Goal: Information Seeking & Learning: Learn about a topic

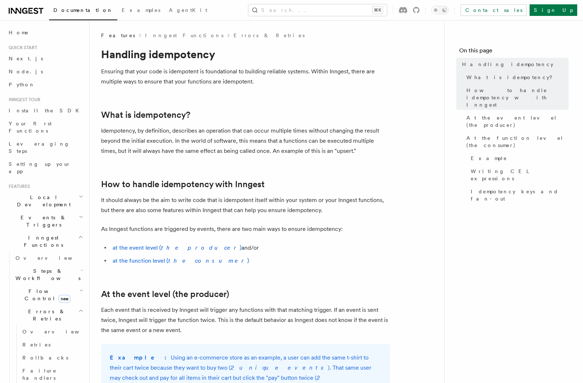
click at [46, 214] on span "Events & Triggers" at bounding box center [42, 221] width 73 height 14
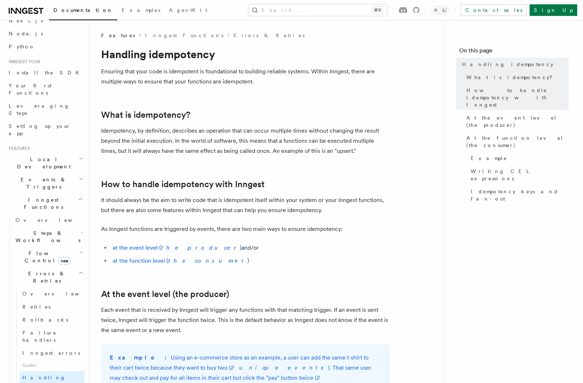
scroll to position [42, 0]
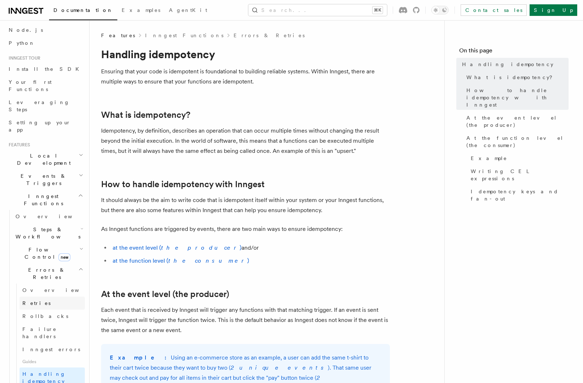
click at [44, 296] on link "Retries" at bounding box center [51, 302] width 65 height 13
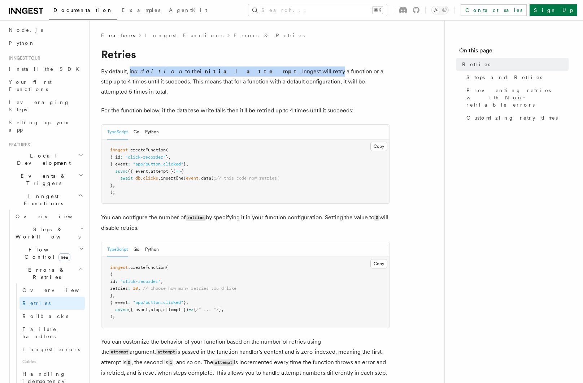
drag, startPoint x: 130, startPoint y: 73, endPoint x: 256, endPoint y: 71, distance: 126.3
click at [256, 71] on p "By default, in addition to the initial attempt , Inngest will retry a function …" at bounding box center [245, 81] width 289 height 30
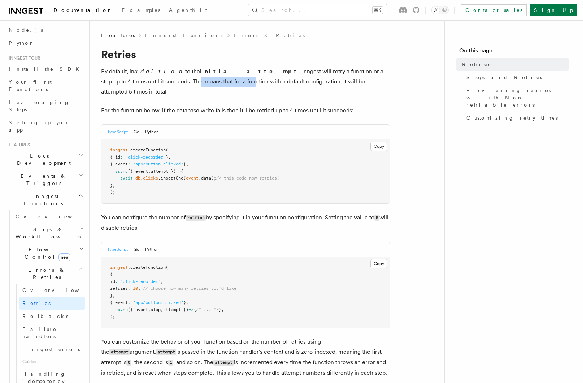
drag, startPoint x: 109, startPoint y: 82, endPoint x: 164, endPoint y: 81, distance: 55.6
click at [164, 81] on p "By default, in addition to the initial attempt , Inngest will retry a function …" at bounding box center [245, 81] width 289 height 30
drag, startPoint x: 151, startPoint y: 83, endPoint x: 263, endPoint y: 83, distance: 111.5
click at [263, 83] on p "By default, in addition to the initial attempt , Inngest will retry a function …" at bounding box center [245, 81] width 289 height 30
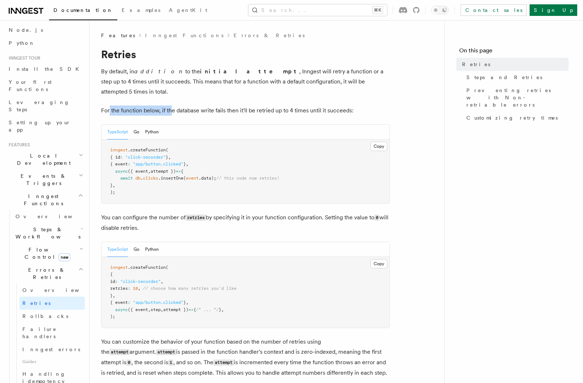
drag, startPoint x: 109, startPoint y: 100, endPoint x: 171, endPoint y: 100, distance: 62.4
click at [171, 105] on p "For the function below, if the database write fails then it'll be retried up to…" at bounding box center [245, 110] width 289 height 10
click at [173, 105] on p "For the function below, if the database write fails then it'll be retried up to…" at bounding box center [245, 110] width 289 height 10
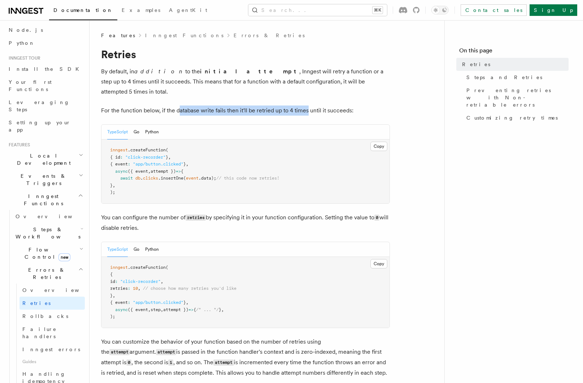
drag, startPoint x: 179, startPoint y: 101, endPoint x: 307, endPoint y: 100, distance: 128.1
click at [307, 105] on p "For the function below, if the database write fails then it'll be retried up to…" at bounding box center [245, 110] width 289 height 10
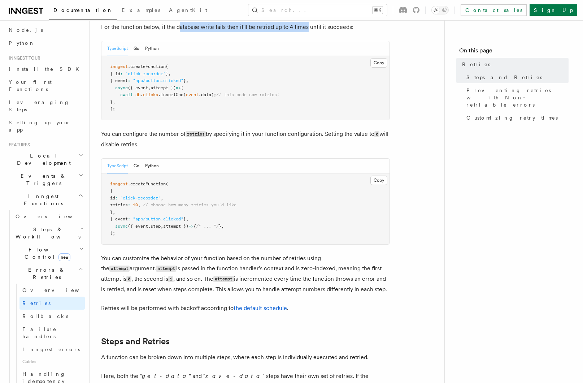
scroll to position [85, 0]
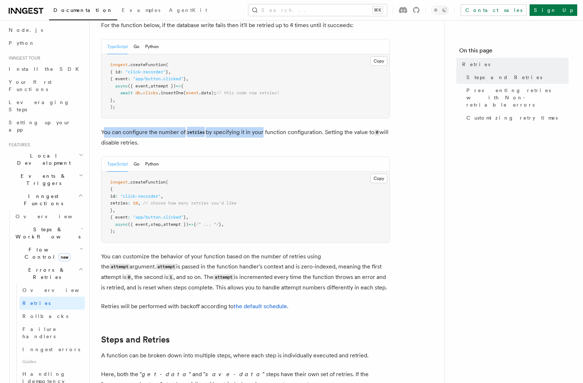
drag, startPoint x: 104, startPoint y: 121, endPoint x: 264, endPoint y: 122, distance: 160.3
click at [264, 127] on p "You can configure the number of retries by specifying it in your function confi…" at bounding box center [245, 137] width 289 height 21
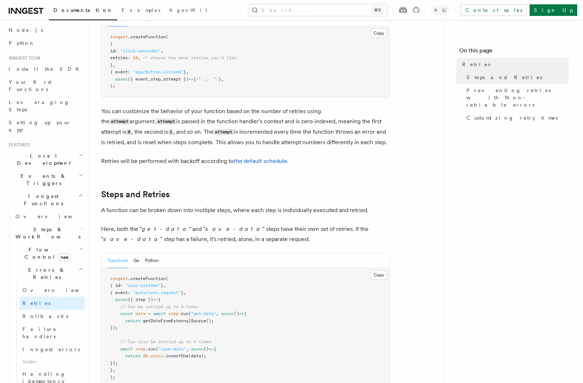
scroll to position [231, 0]
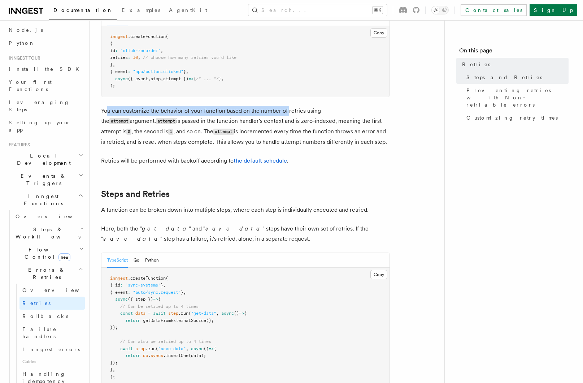
drag, startPoint x: 107, startPoint y: 101, endPoint x: 287, endPoint y: 101, distance: 179.4
click at [287, 106] on p "You can customize the behavior of your function based on the number of retries …" at bounding box center [245, 126] width 289 height 41
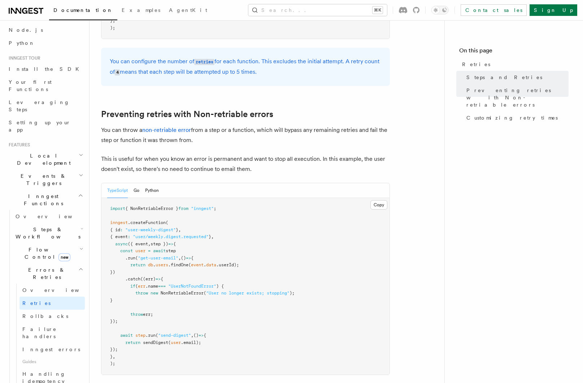
scroll to position [641, 0]
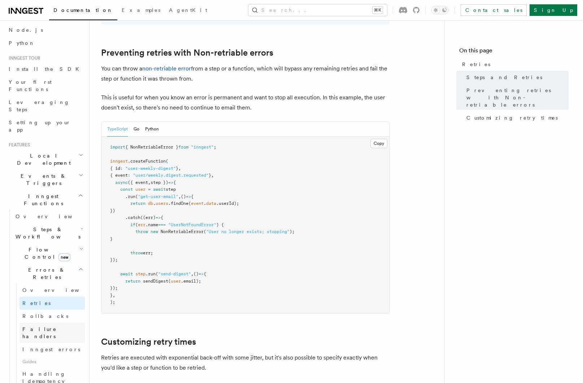
click at [52, 326] on span "Failure handlers" at bounding box center [39, 332] width 34 height 13
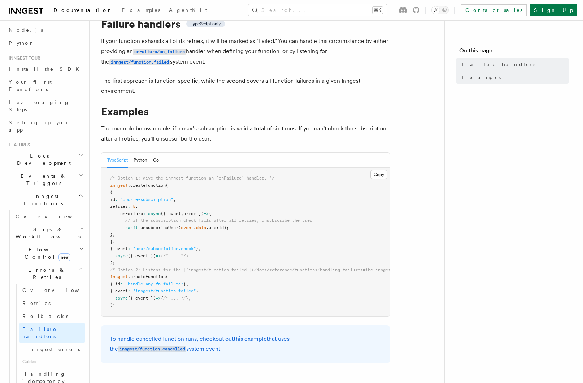
scroll to position [39, 0]
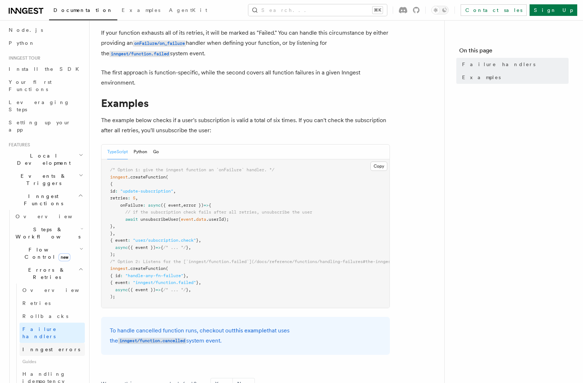
click at [47, 346] on span "Inngest errors" at bounding box center [51, 349] width 58 height 6
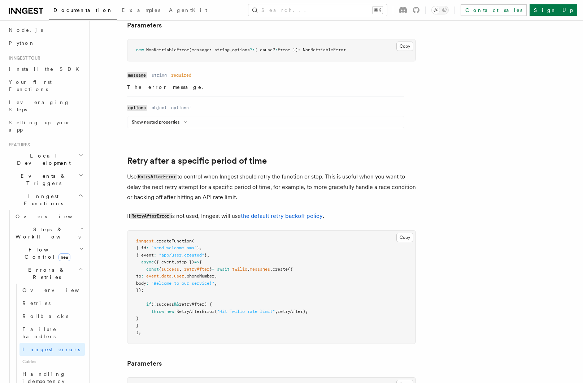
scroll to position [572, 0]
